Goal: Transaction & Acquisition: Purchase product/service

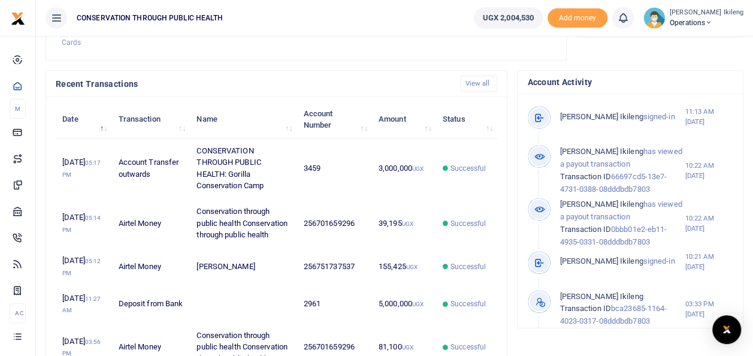
scroll to position [361, 0]
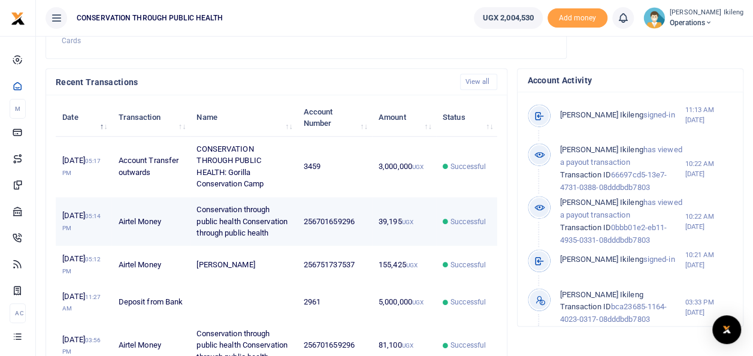
click at [444, 227] on span "Successful" at bounding box center [467, 221] width 35 height 11
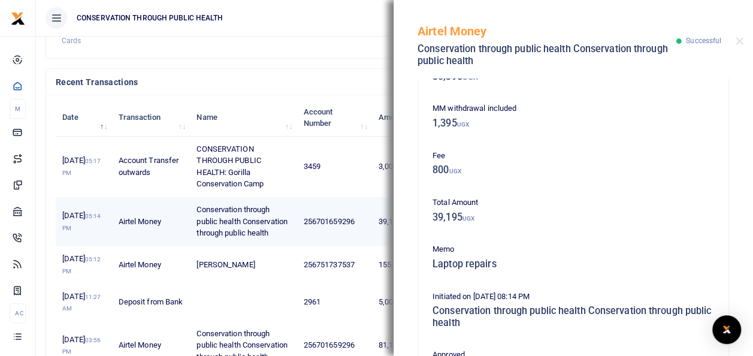
scroll to position [0, 0]
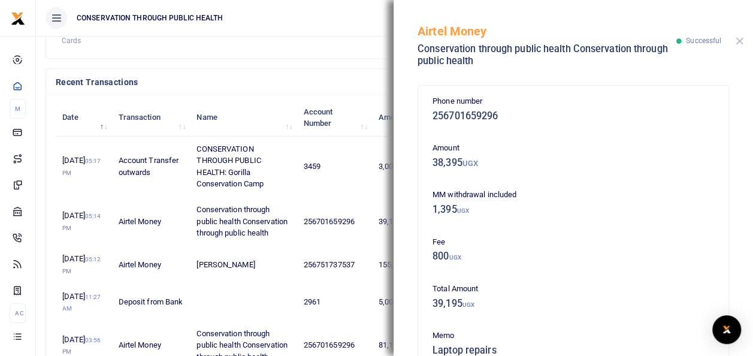
click at [444, 43] on button "Close" at bounding box center [739, 41] width 8 height 8
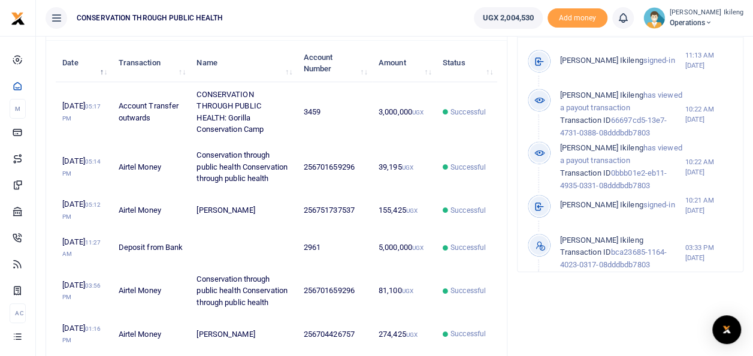
scroll to position [416, 0]
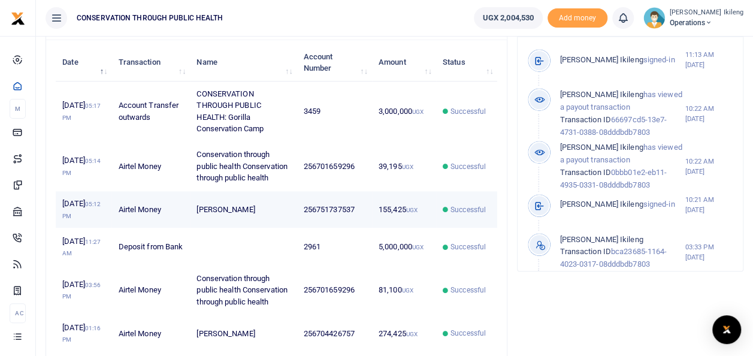
click at [444, 215] on span "Successful" at bounding box center [467, 209] width 35 height 11
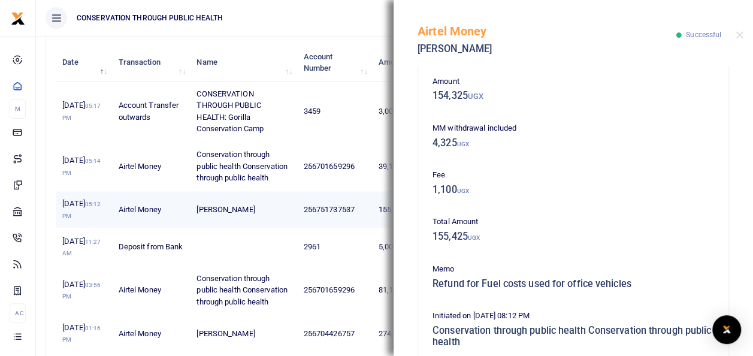
scroll to position [54, 0]
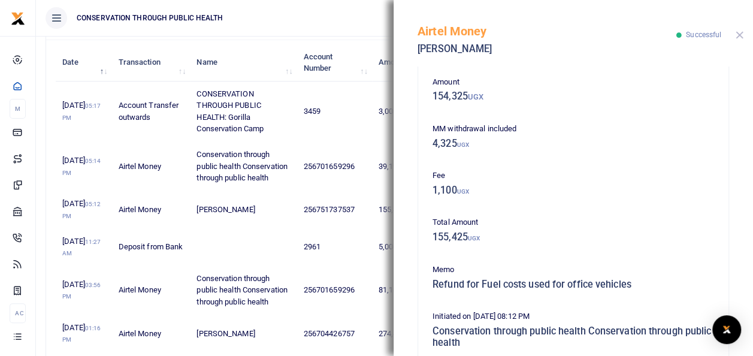
click at [444, 36] on button "Close" at bounding box center [739, 35] width 8 height 8
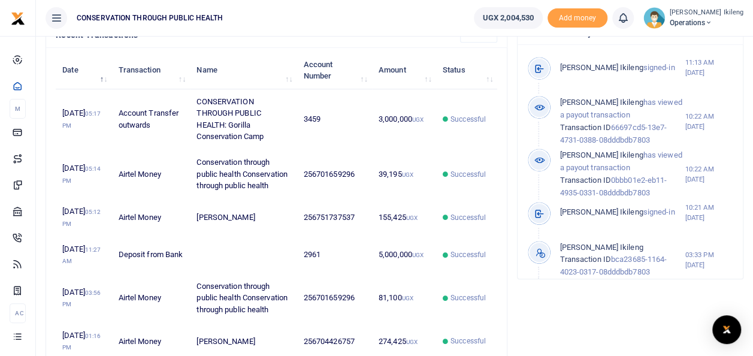
scroll to position [408, 0]
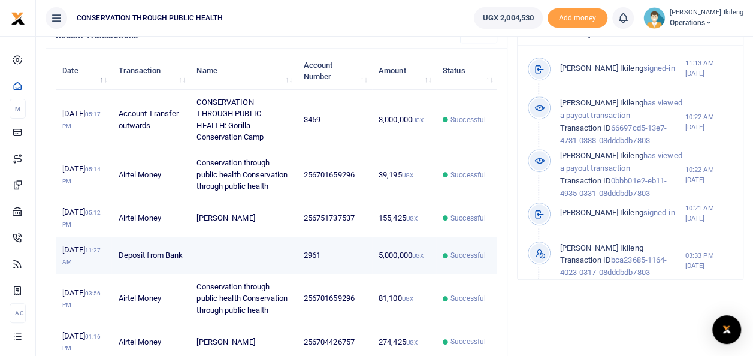
click at [444, 260] on span "Successful" at bounding box center [467, 255] width 35 height 11
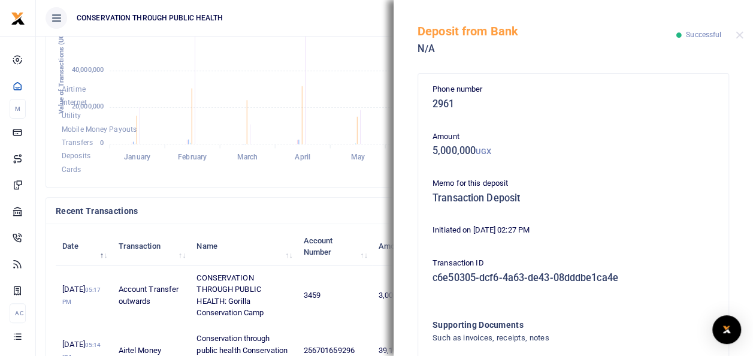
scroll to position [230, 0]
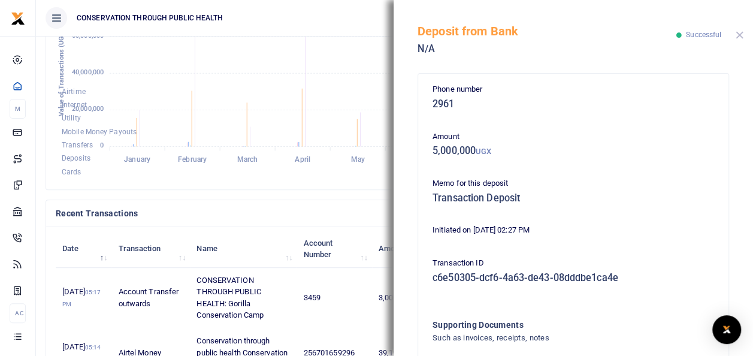
click at [444, 36] on button "Close" at bounding box center [739, 35] width 8 height 8
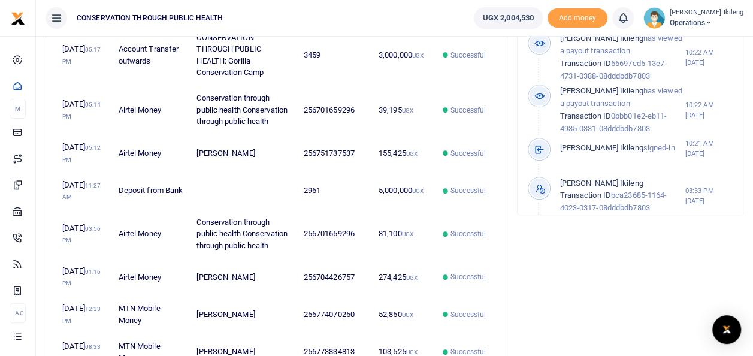
scroll to position [473, 0]
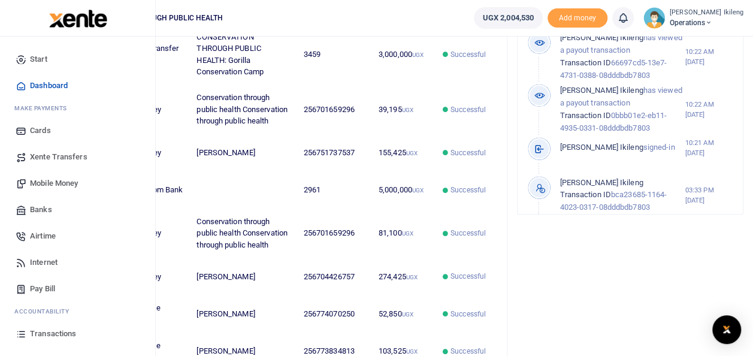
click at [48, 178] on span "Mobile Money" at bounding box center [54, 183] width 48 height 12
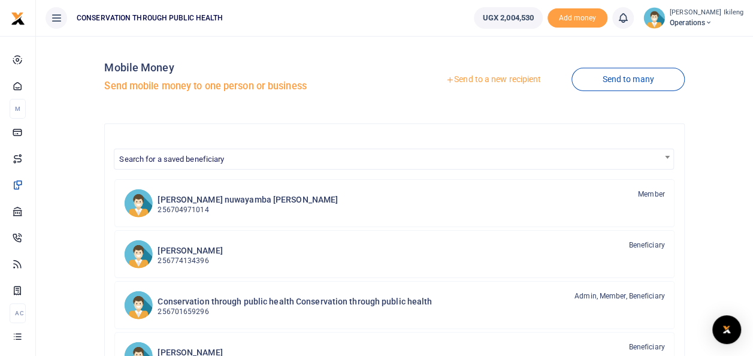
click at [506, 76] on link "Send to a new recipient" at bounding box center [493, 80] width 156 height 22
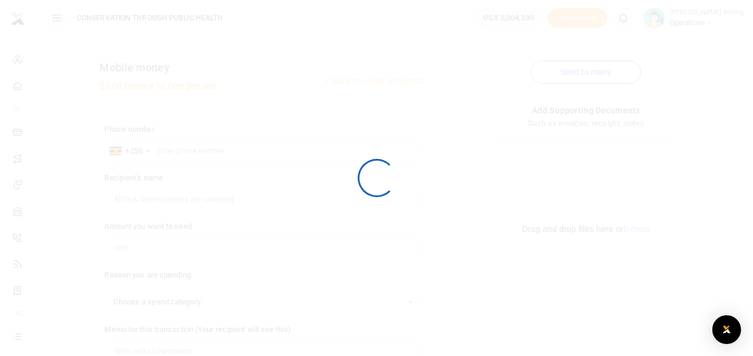
select select
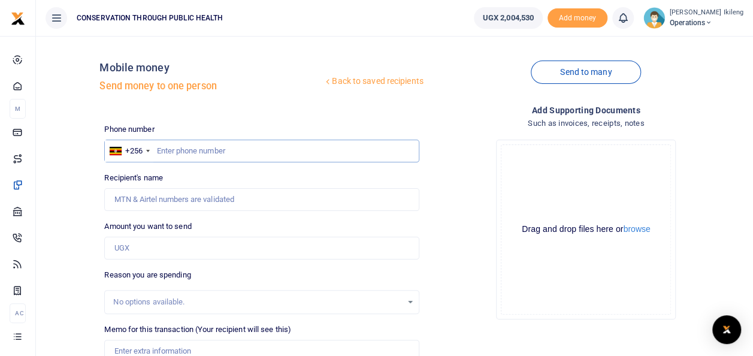
click at [208, 149] on input "text" at bounding box center [261, 150] width 314 height 23
type input "774070250"
type input "[PERSON_NAME]"
type input "774070250"
click at [184, 248] on input "Amount you want to send" at bounding box center [261, 247] width 314 height 23
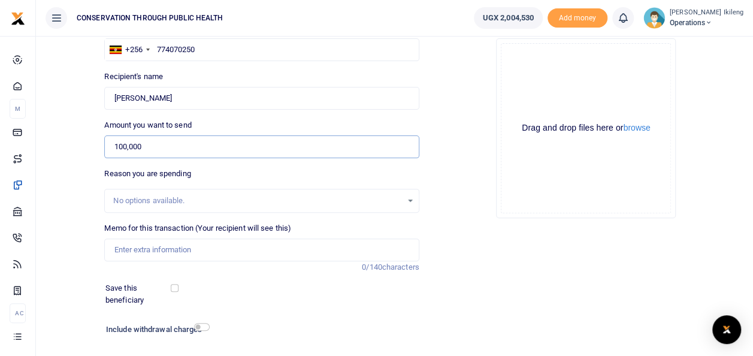
scroll to position [110, 0]
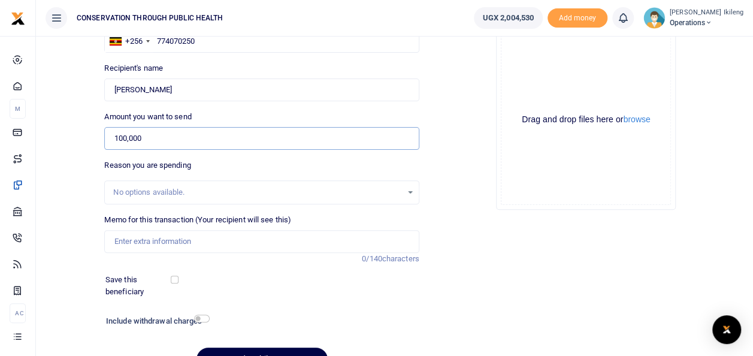
type input "100,000"
click at [289, 242] on input "Memo for this transaction (Your recipient will see this)" at bounding box center [261, 241] width 314 height 23
type input "fuel for office work"
click at [201, 317] on input "checkbox" at bounding box center [202, 318] width 16 height 8
checkbox input "true"
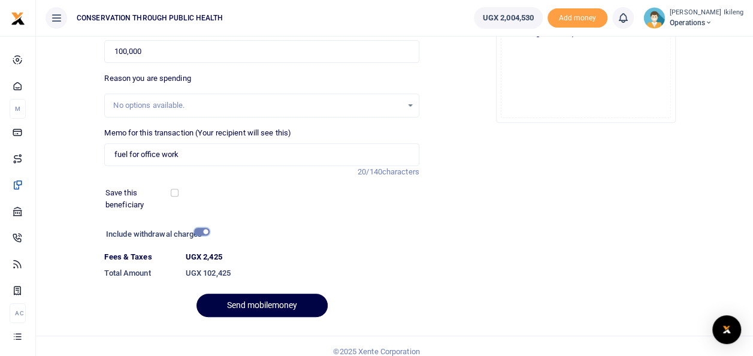
scroll to position [207, 0]
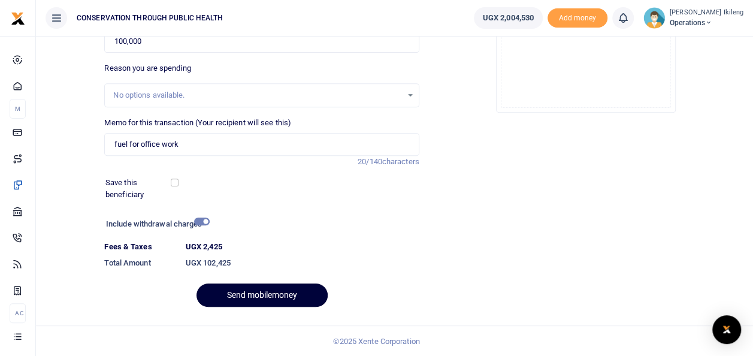
click at [272, 290] on button "Send mobilemoney" at bounding box center [261, 294] width 131 height 23
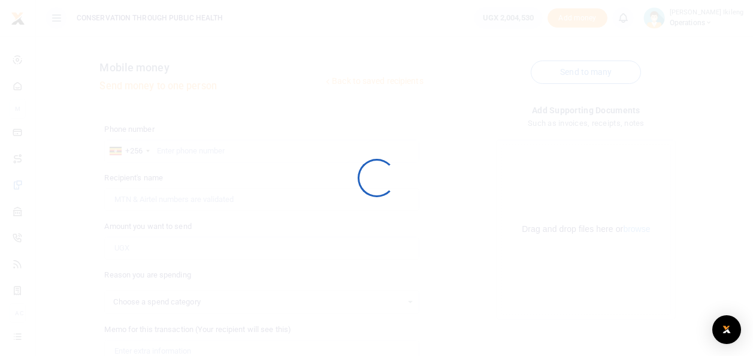
select select
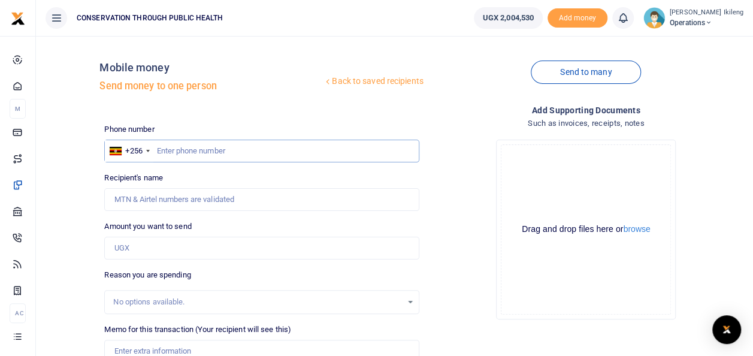
click at [192, 147] on input "text" at bounding box center [261, 150] width 314 height 23
type input "776854775"
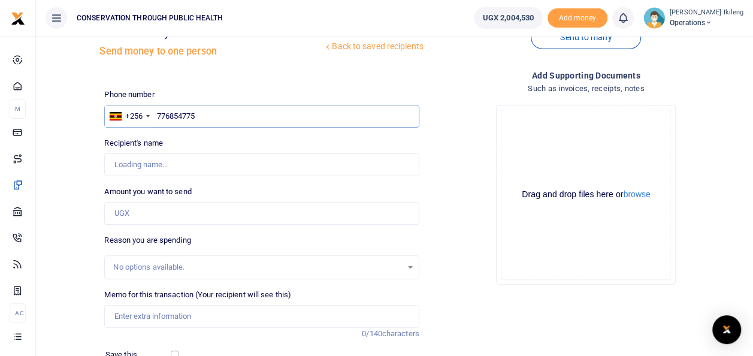
type input "William Abigaba"
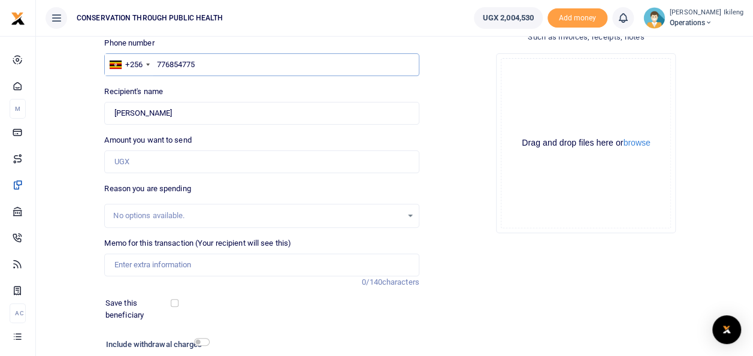
scroll to position [86, 0]
type input "776854775"
click at [344, 163] on input "Amount you want to send" at bounding box center [261, 162] width 314 height 23
type input "100,000"
type input "fuel for office work"
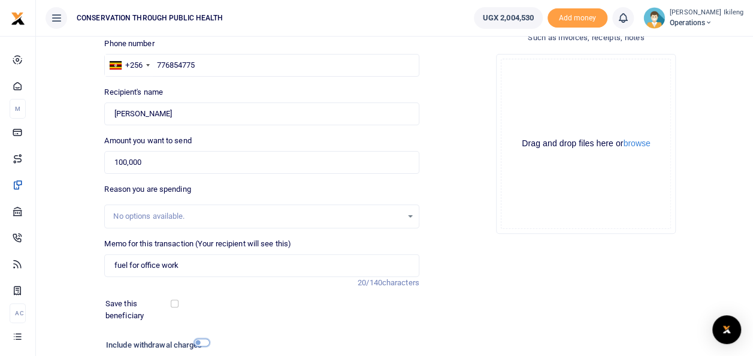
click at [204, 343] on input "checkbox" at bounding box center [202, 342] width 16 height 8
checkbox input "true"
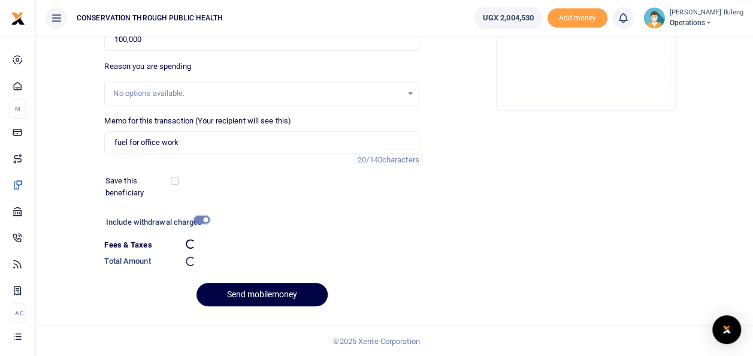
scroll to position [207, 0]
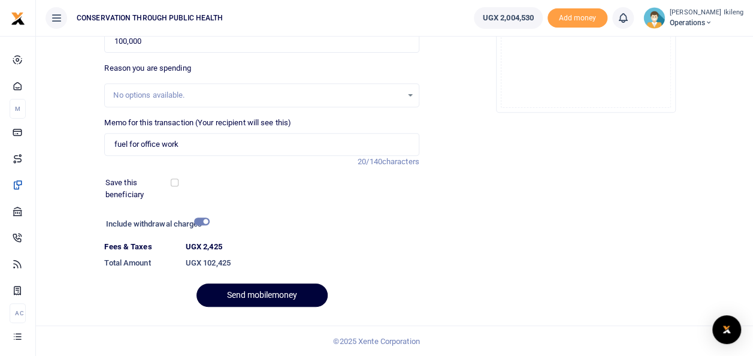
click at [272, 292] on button "Send mobilemoney" at bounding box center [261, 294] width 131 height 23
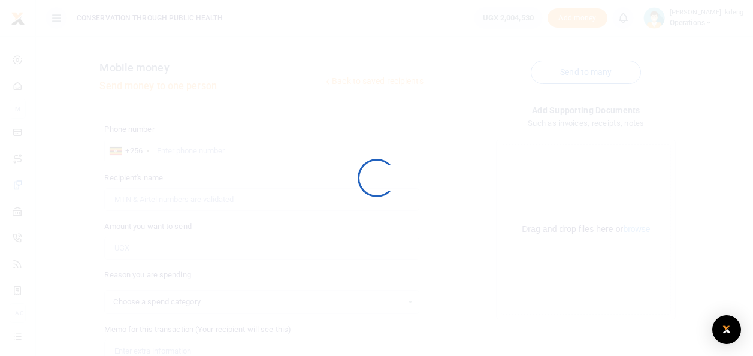
scroll to position [174, 0]
select select
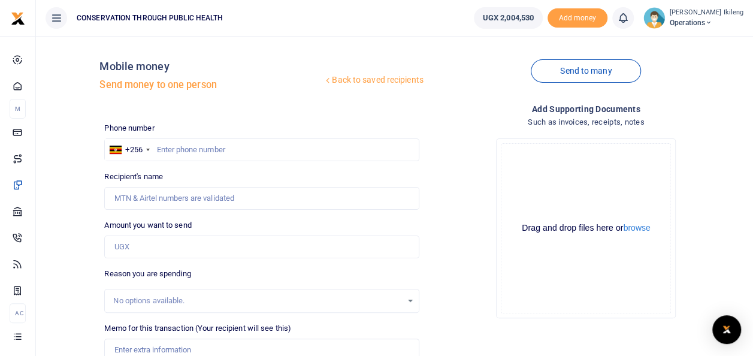
scroll to position [0, 0]
click at [208, 146] on input "text" at bounding box center [261, 150] width 314 height 23
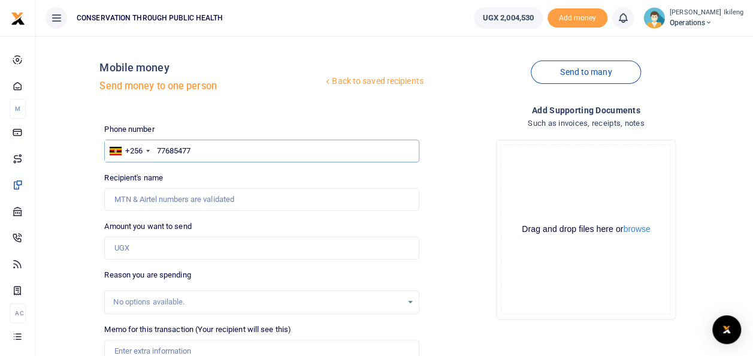
type input "776854775"
type input "[PERSON_NAME]"
type input "776854775"
click at [171, 246] on input "Amount you want to send" at bounding box center [261, 247] width 314 height 23
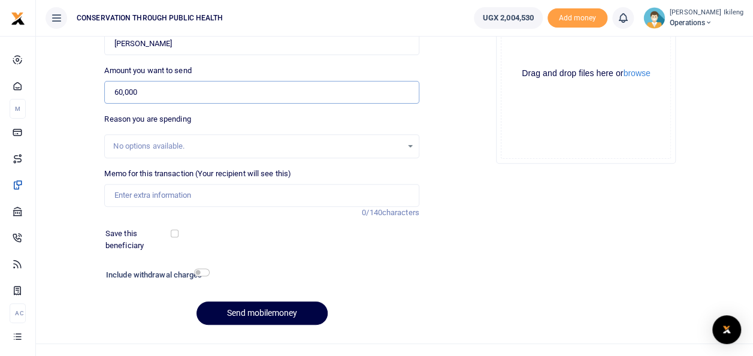
scroll to position [174, 0]
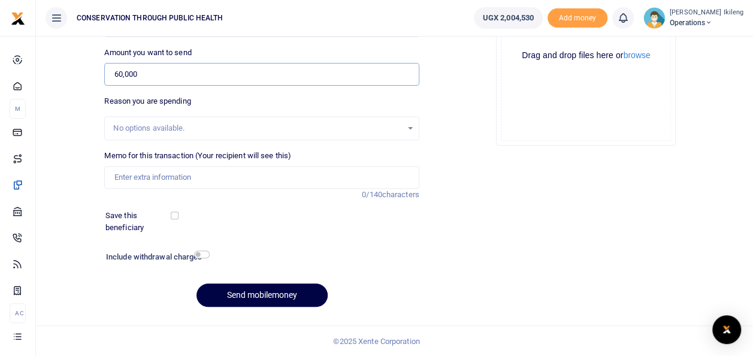
type input "60,000"
click at [159, 174] on input "Memo for this transaction (Your recipient will see this)" at bounding box center [261, 177] width 314 height 23
type input "fuel for the generator"
click at [205, 255] on input "checkbox" at bounding box center [202, 254] width 16 height 8
checkbox input "true"
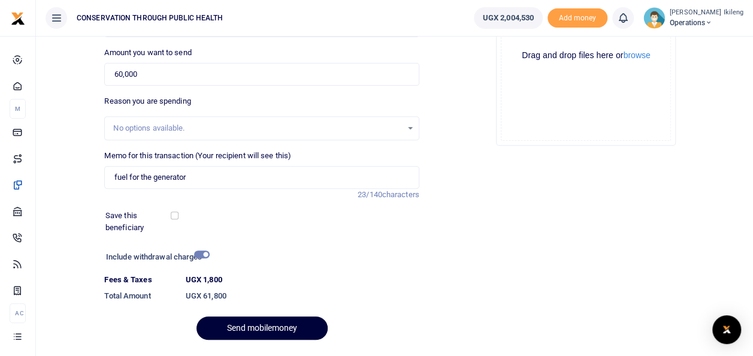
click at [252, 321] on button "Send mobilemoney" at bounding box center [261, 327] width 131 height 23
